Goal: Information Seeking & Learning: Learn about a topic

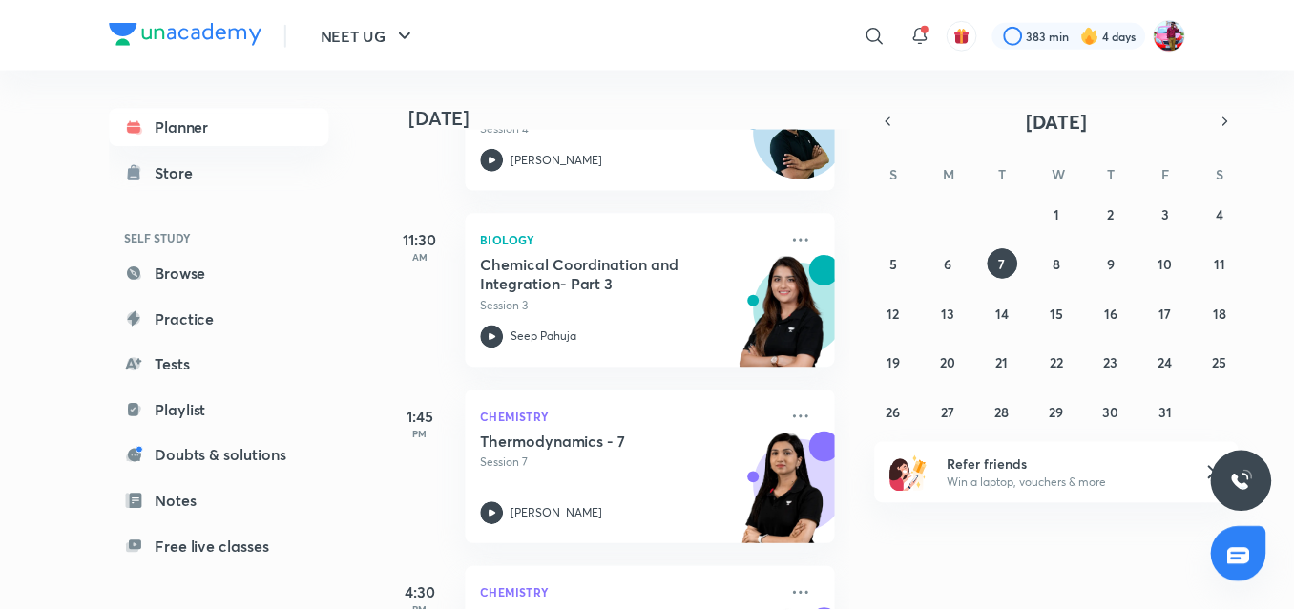
scroll to position [529, 0]
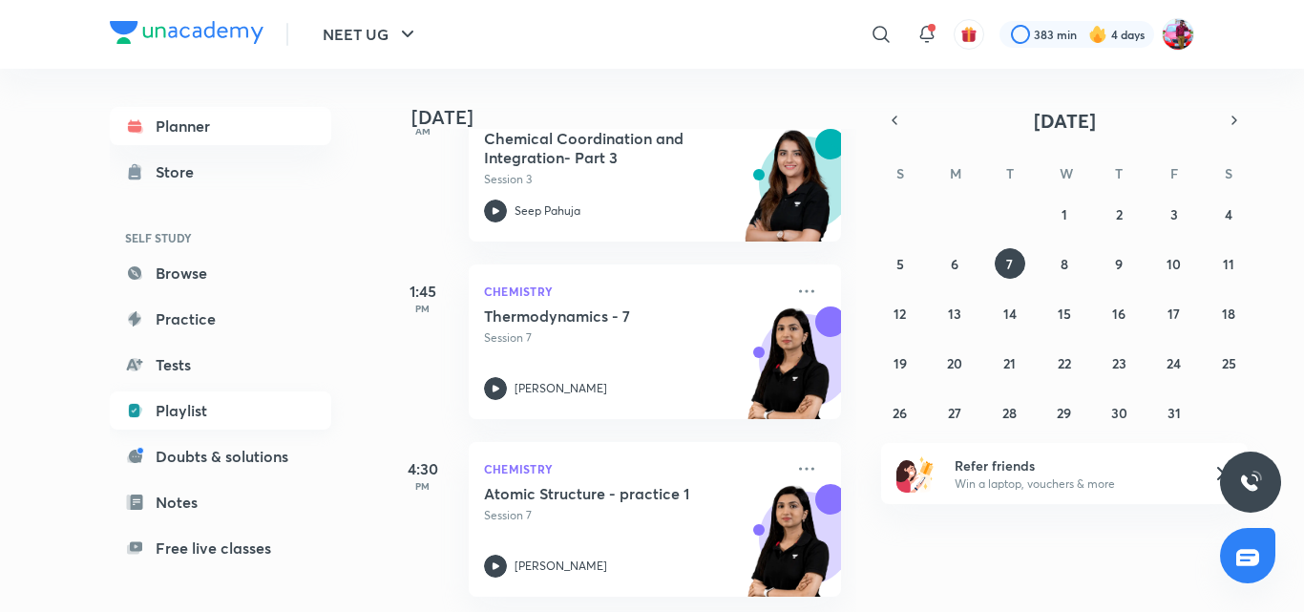
click at [190, 398] on link "Playlist" at bounding box center [220, 410] width 221 height 38
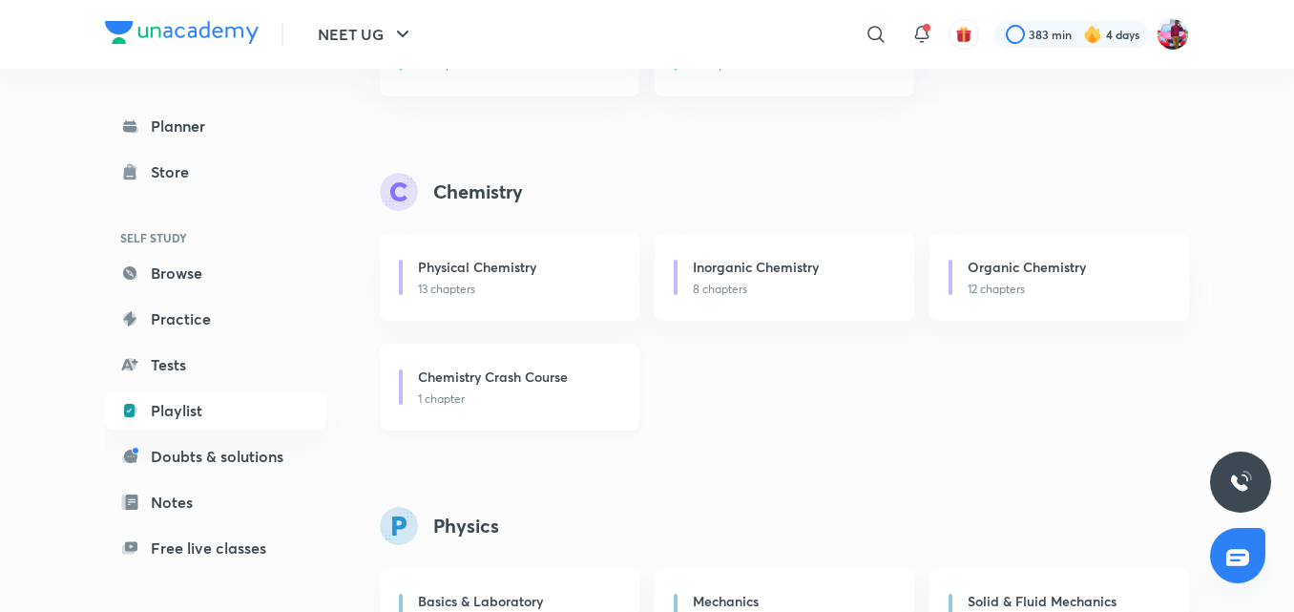
scroll to position [700, 0]
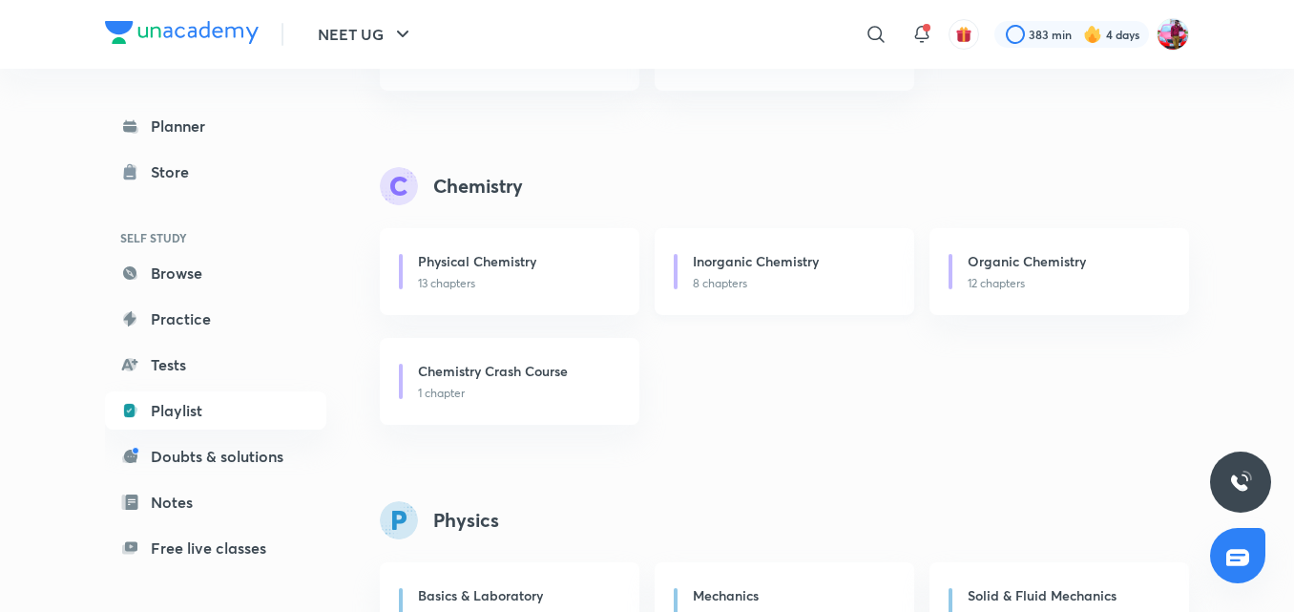
click at [740, 246] on div "Inorganic Chemistry 8 chapters" at bounding box center [785, 271] width 260 height 87
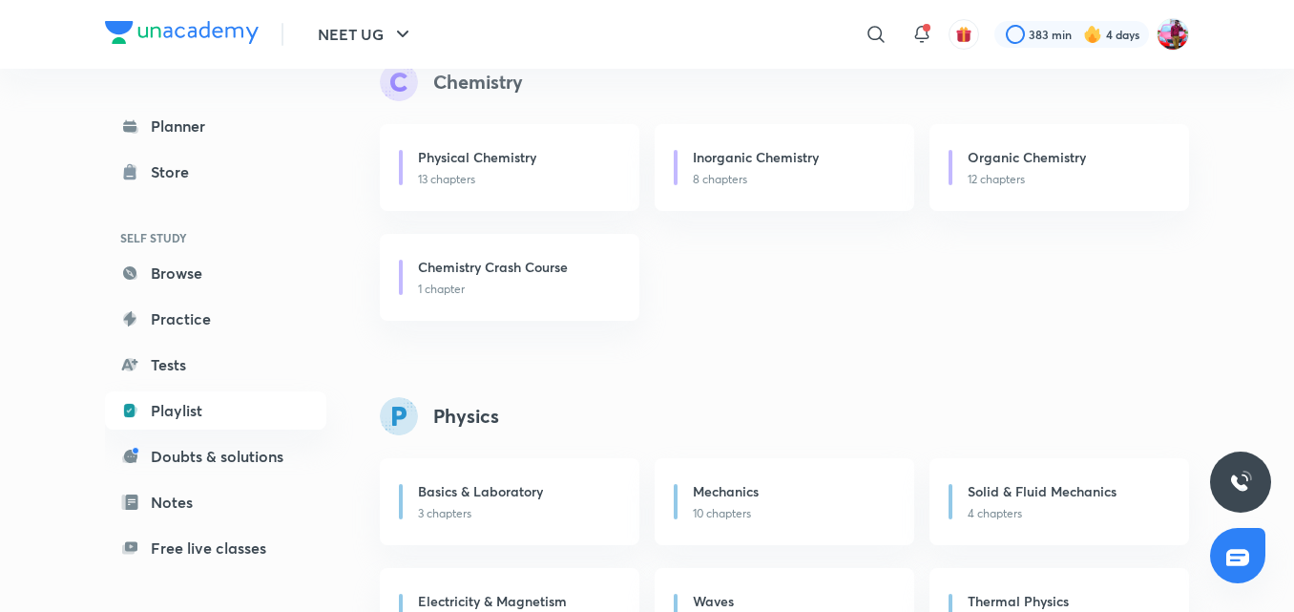
scroll to position [828, 0]
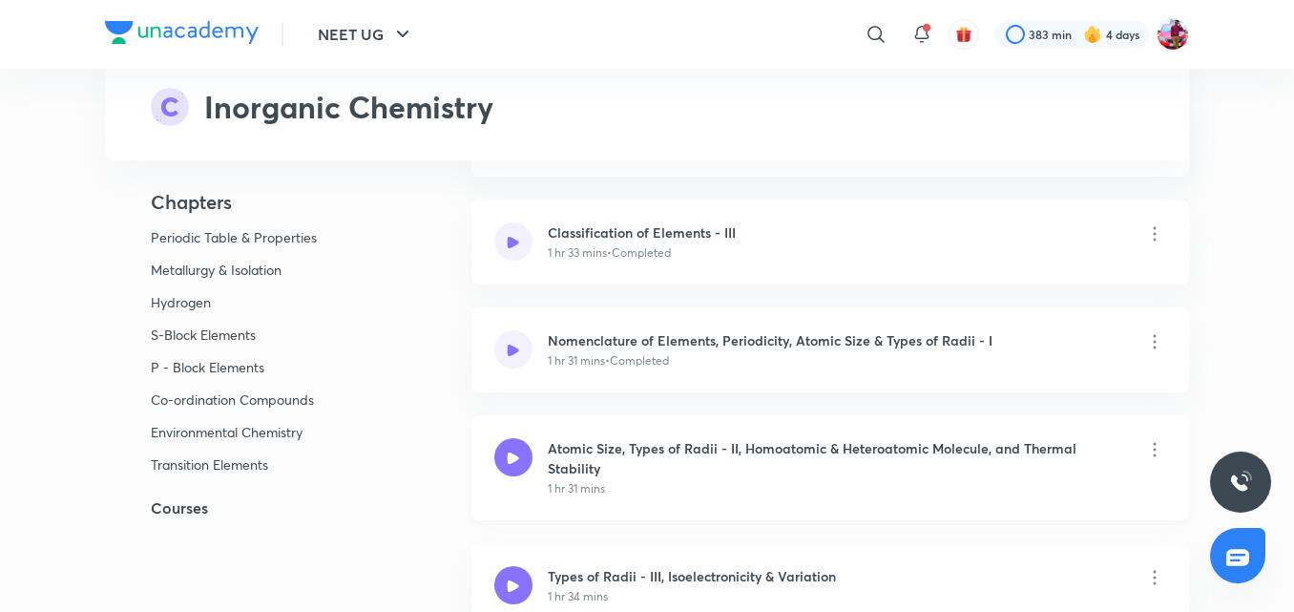
scroll to position [637, 0]
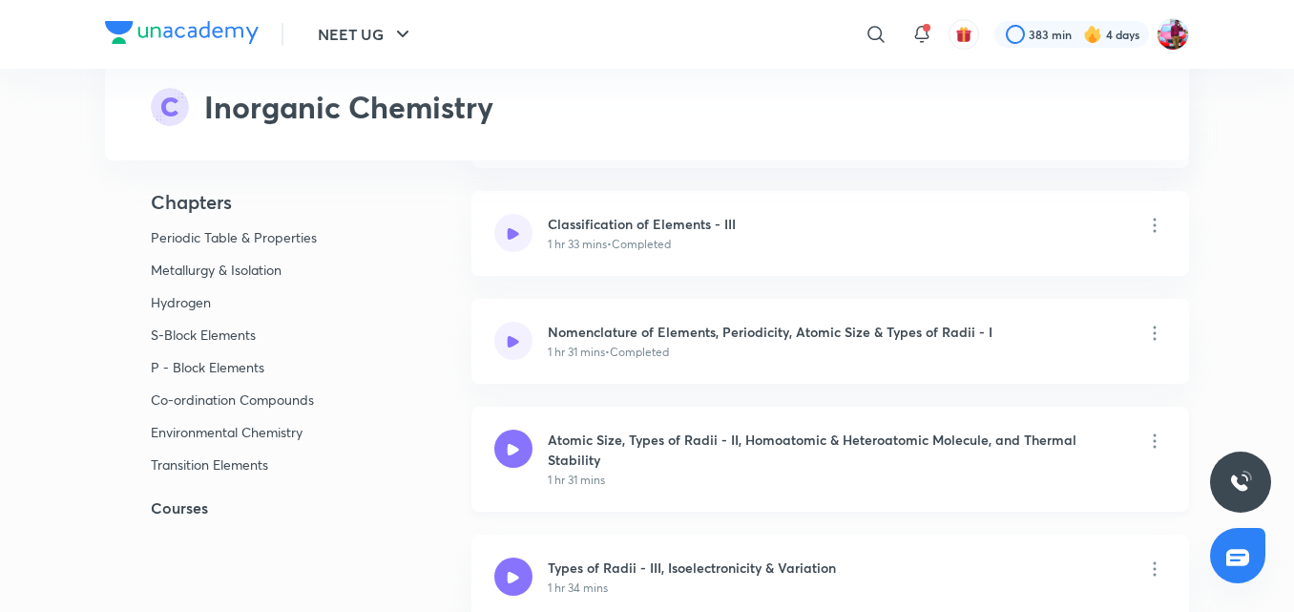
click at [731, 460] on h6 "Atomic Size, Types of Radii - II, Homoatomic & Heteroatomic Molecule, and Therm…" at bounding box center [838, 450] width 580 height 40
